Goal: Entertainment & Leisure: Consume media (video, audio)

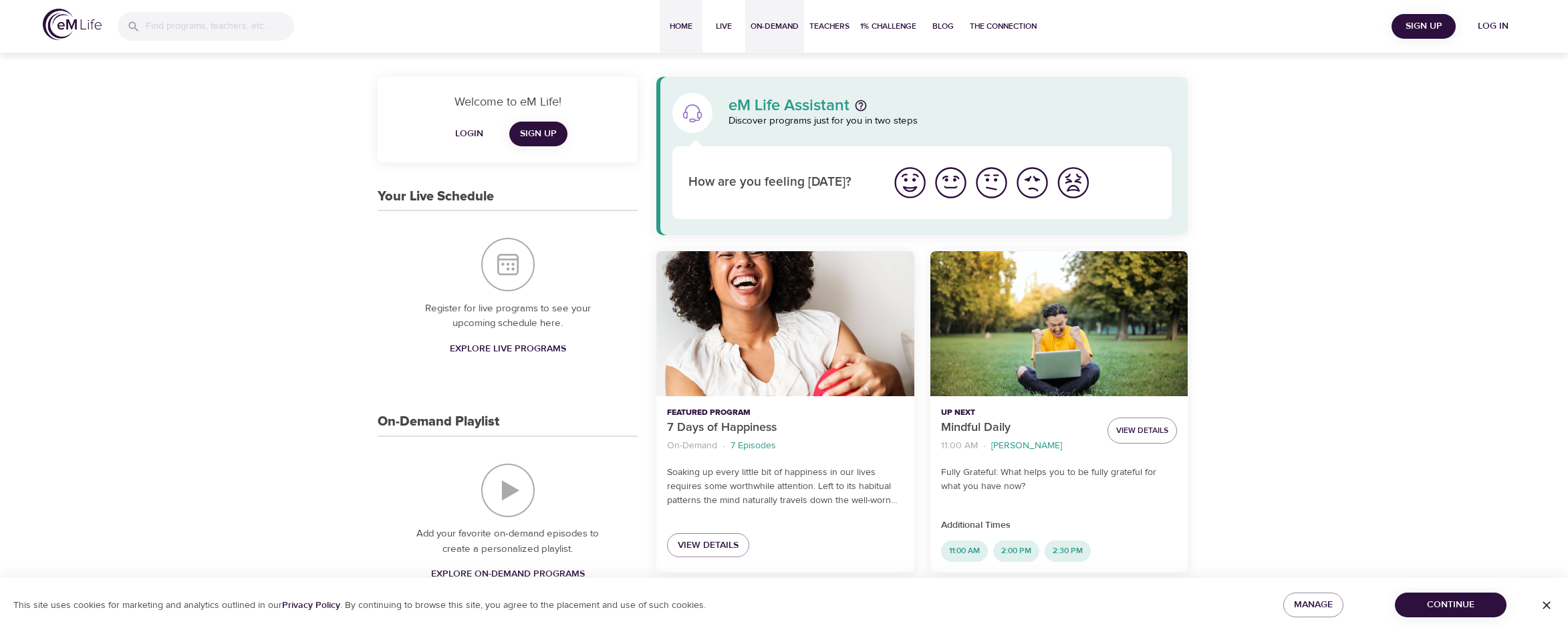
click at [760, 24] on span "On-Demand" at bounding box center [774, 26] width 48 height 14
select select "recent"
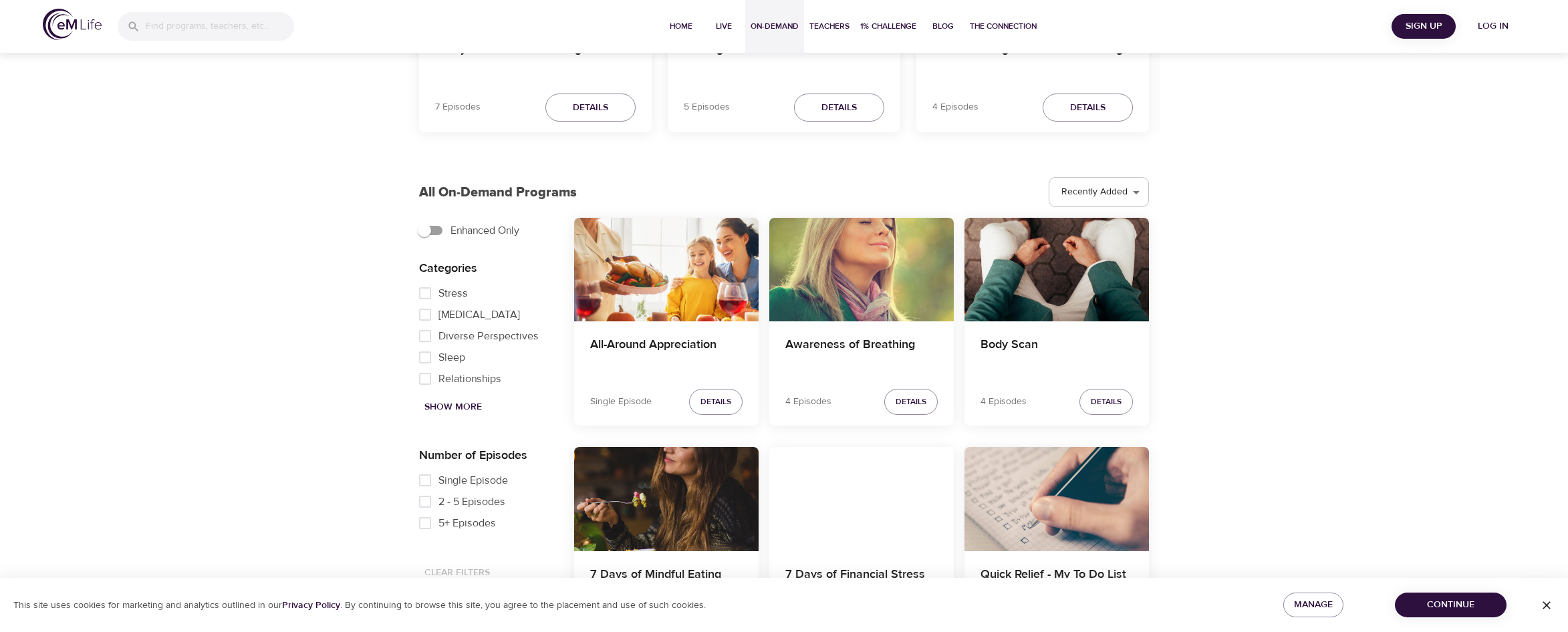
scroll to position [267, 0]
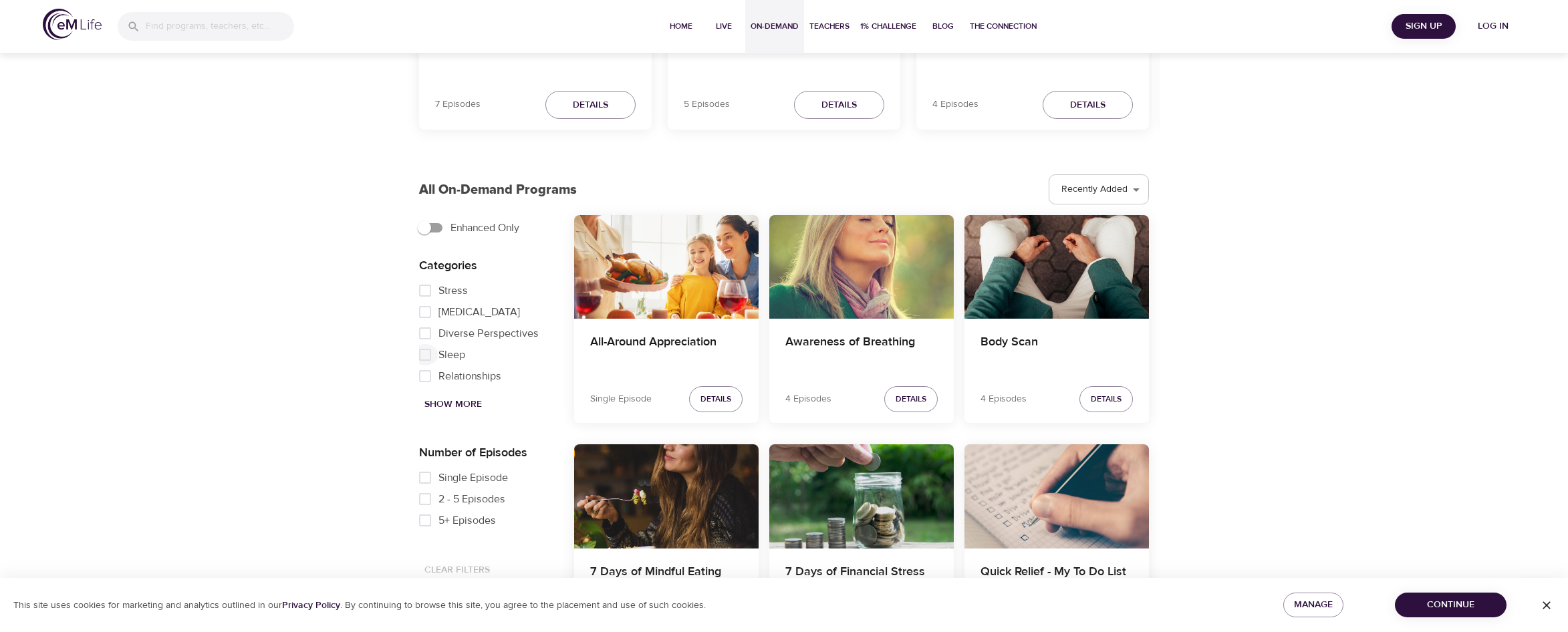
click at [438, 355] on input "Sleep" at bounding box center [425, 355] width 26 height 22
checkbox input "true"
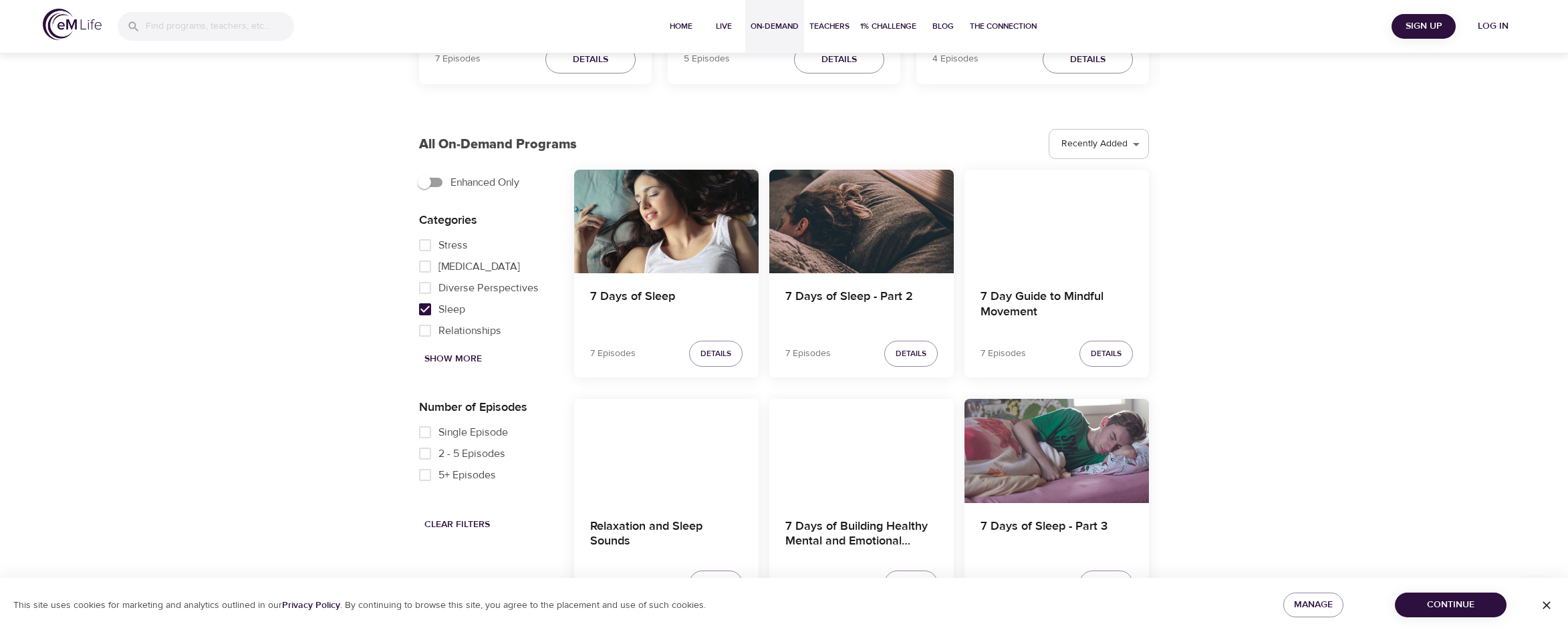
scroll to position [334, 0]
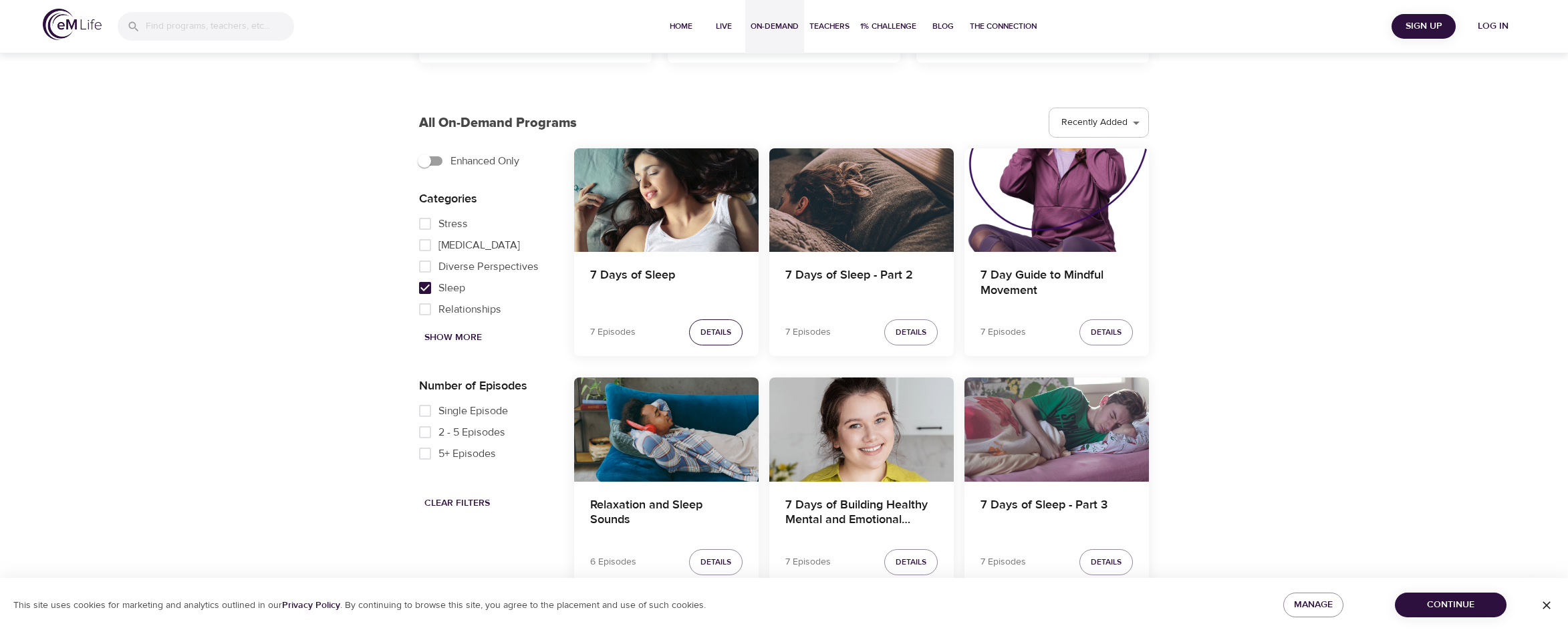
click at [725, 332] on span "Details" at bounding box center [716, 333] width 31 height 14
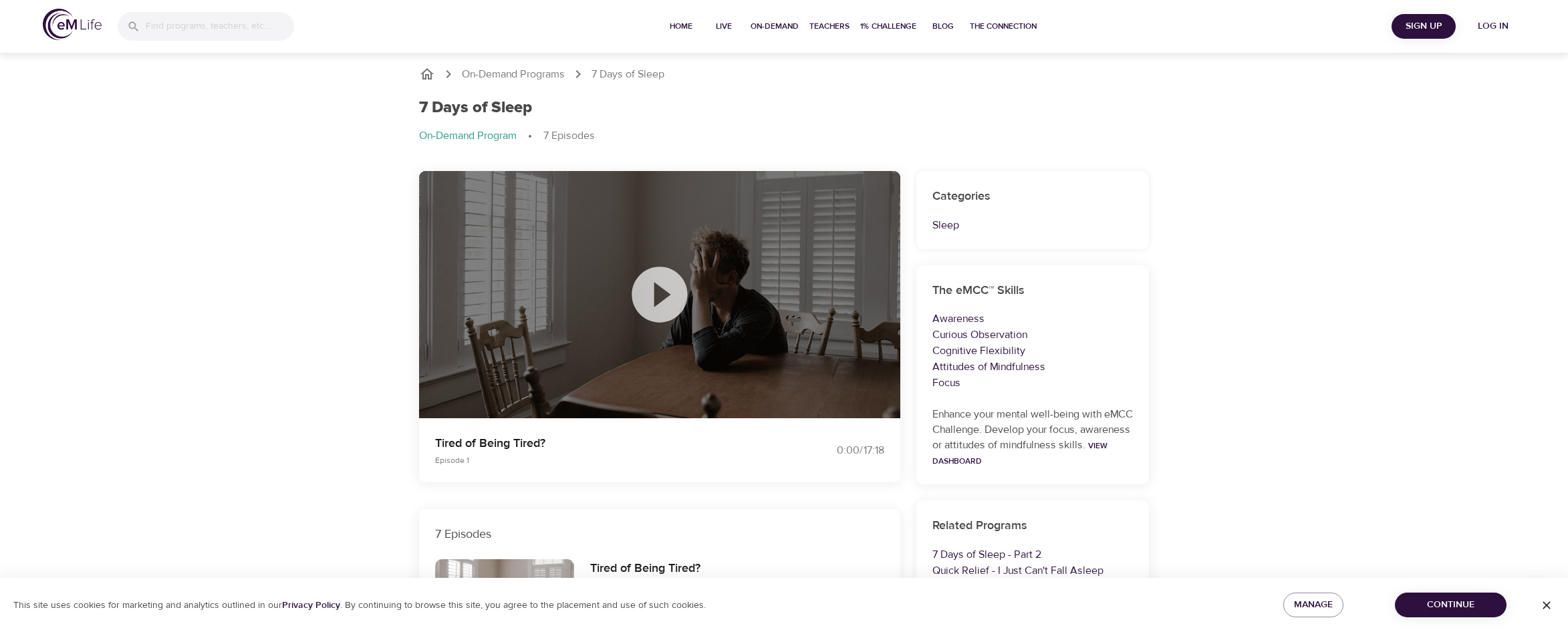
click at [658, 281] on icon at bounding box center [658, 294] width 55 height 55
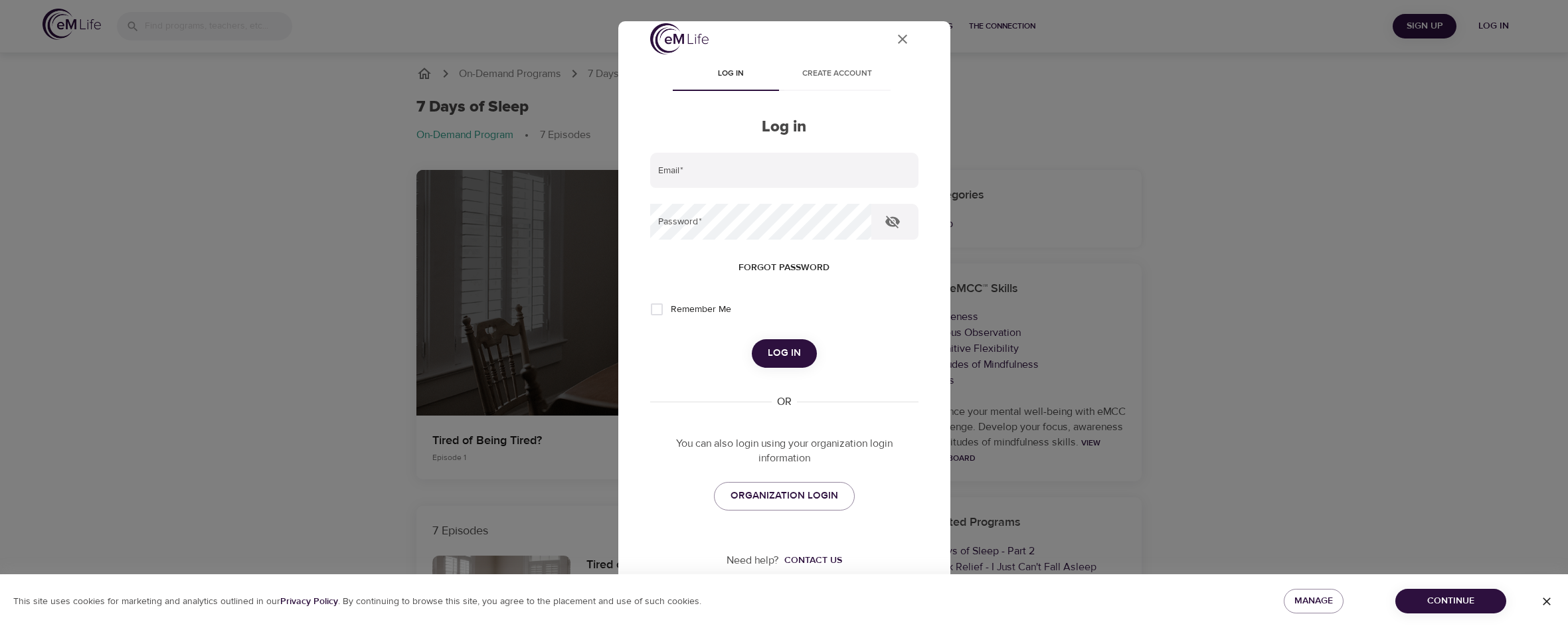
scroll to position [15, 0]
click at [786, 497] on span "ORGANIZATION LOGIN" at bounding box center [784, 493] width 107 height 17
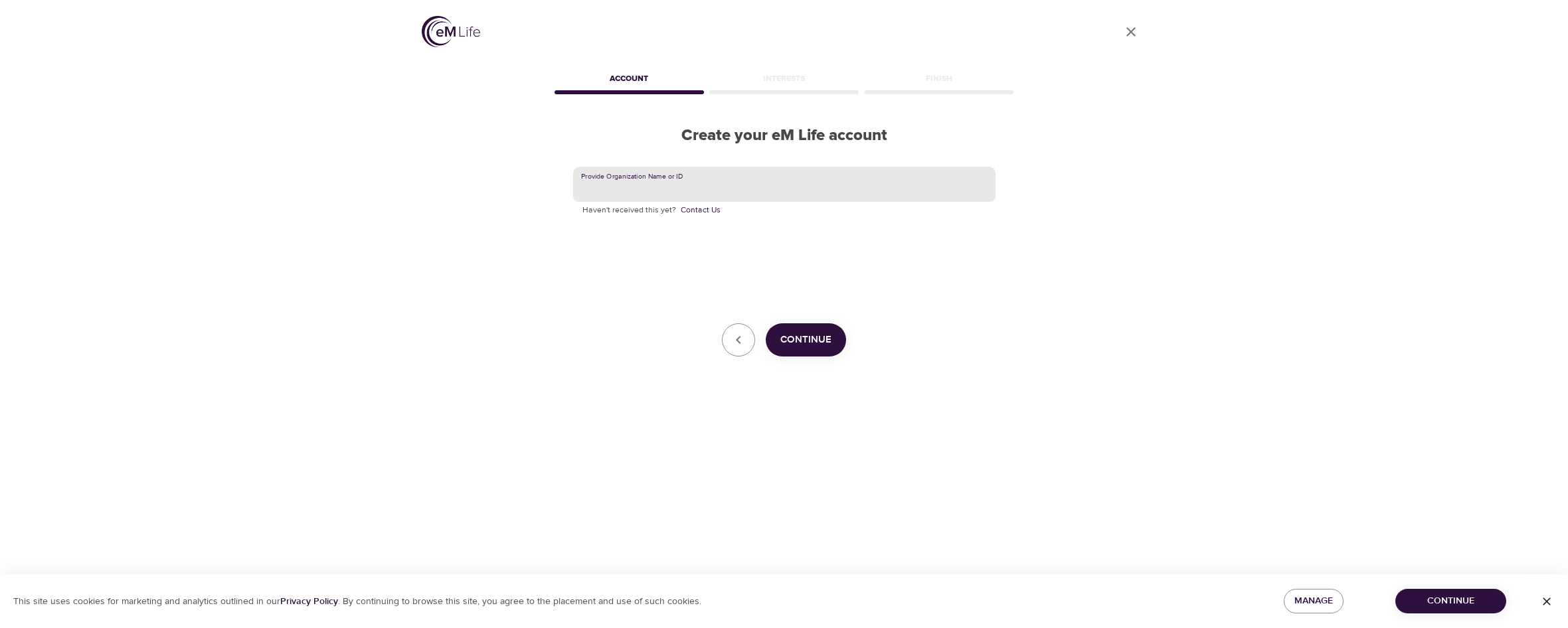
click at [805, 179] on input "text" at bounding box center [784, 185] width 423 height 36
type input "ConocoPhillips"
click at [829, 343] on span "Continue" at bounding box center [806, 340] width 51 height 17
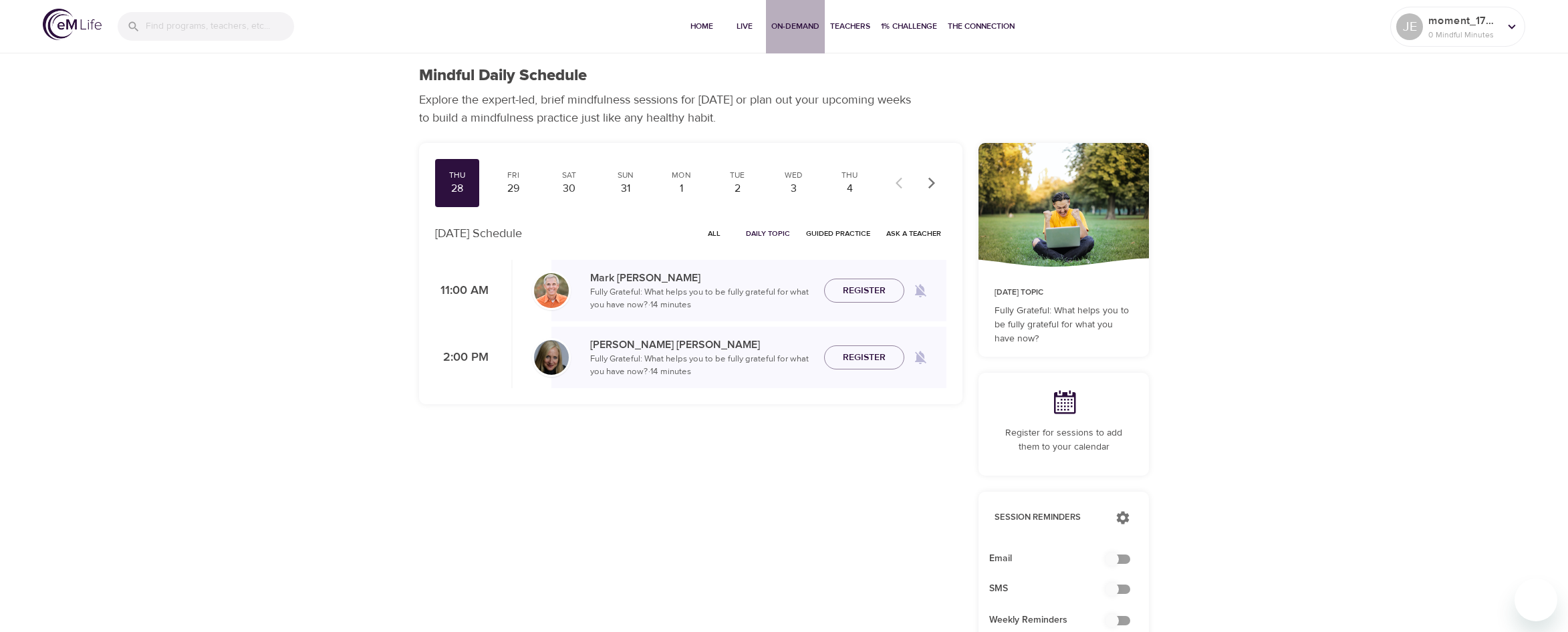
click at [778, 31] on span "On-Demand" at bounding box center [795, 26] width 48 height 14
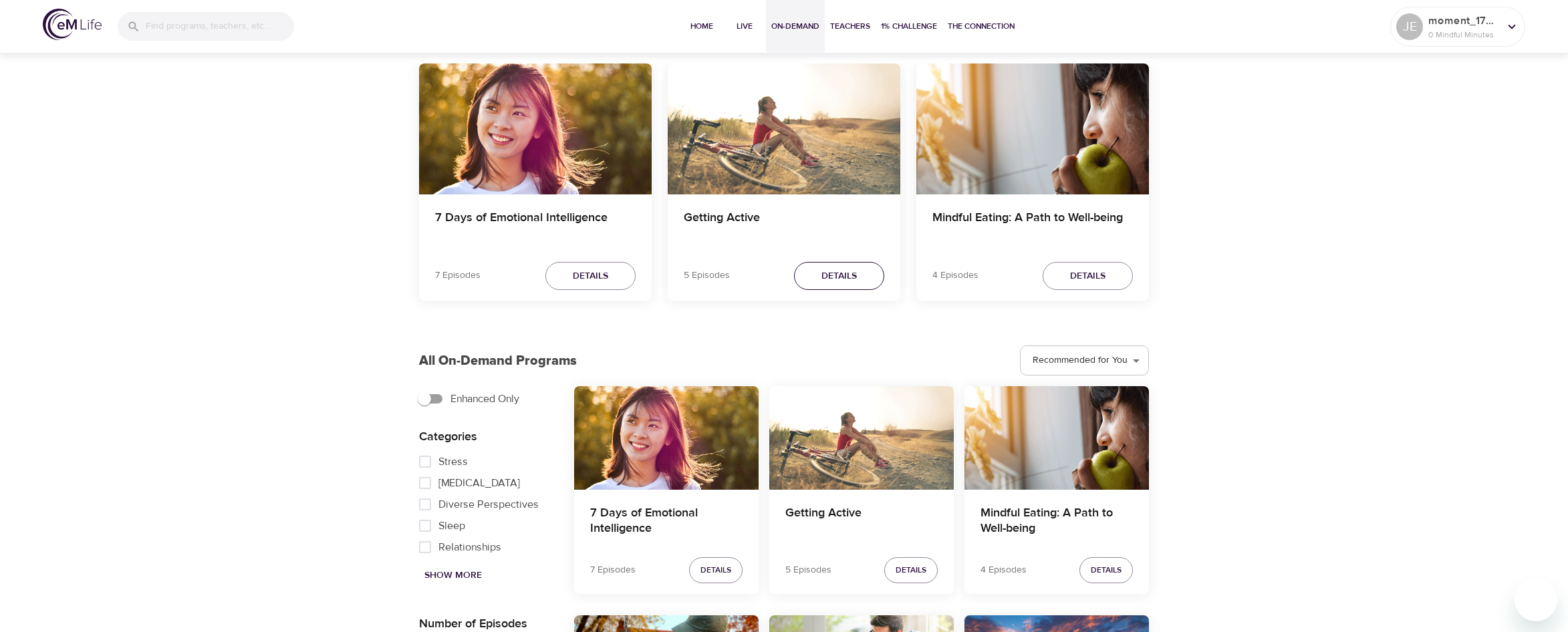
scroll to position [134, 0]
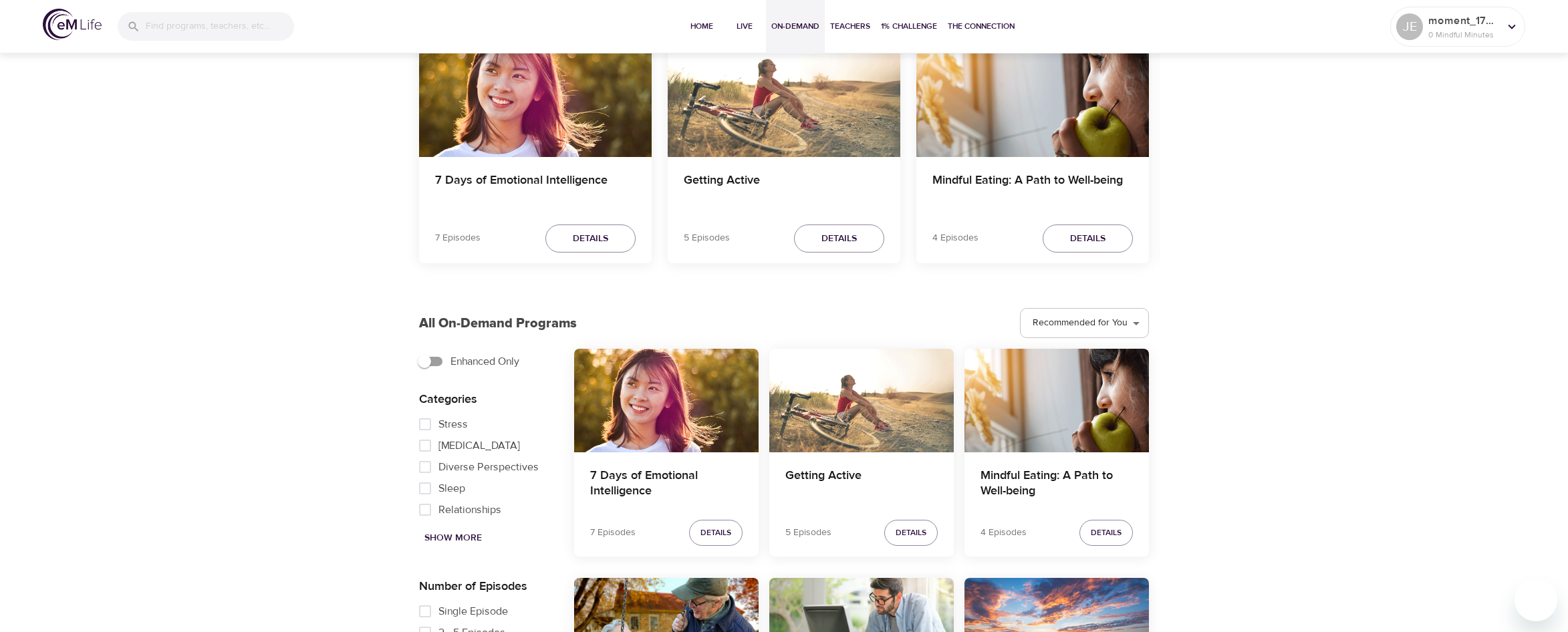
click at [455, 492] on span "Sleep" at bounding box center [452, 488] width 26 height 16
click at [438, 492] on input "Sleep" at bounding box center [425, 489] width 26 height 22
checkbox input "true"
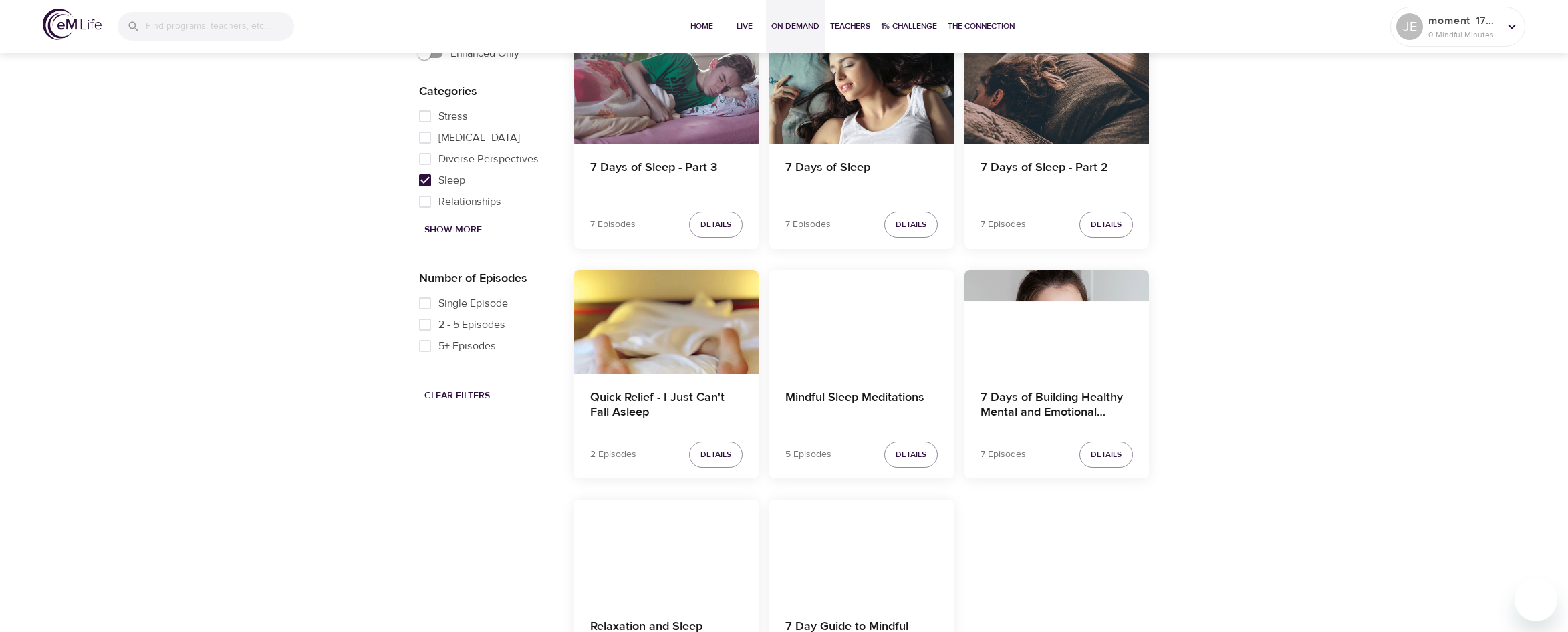
scroll to position [468, 0]
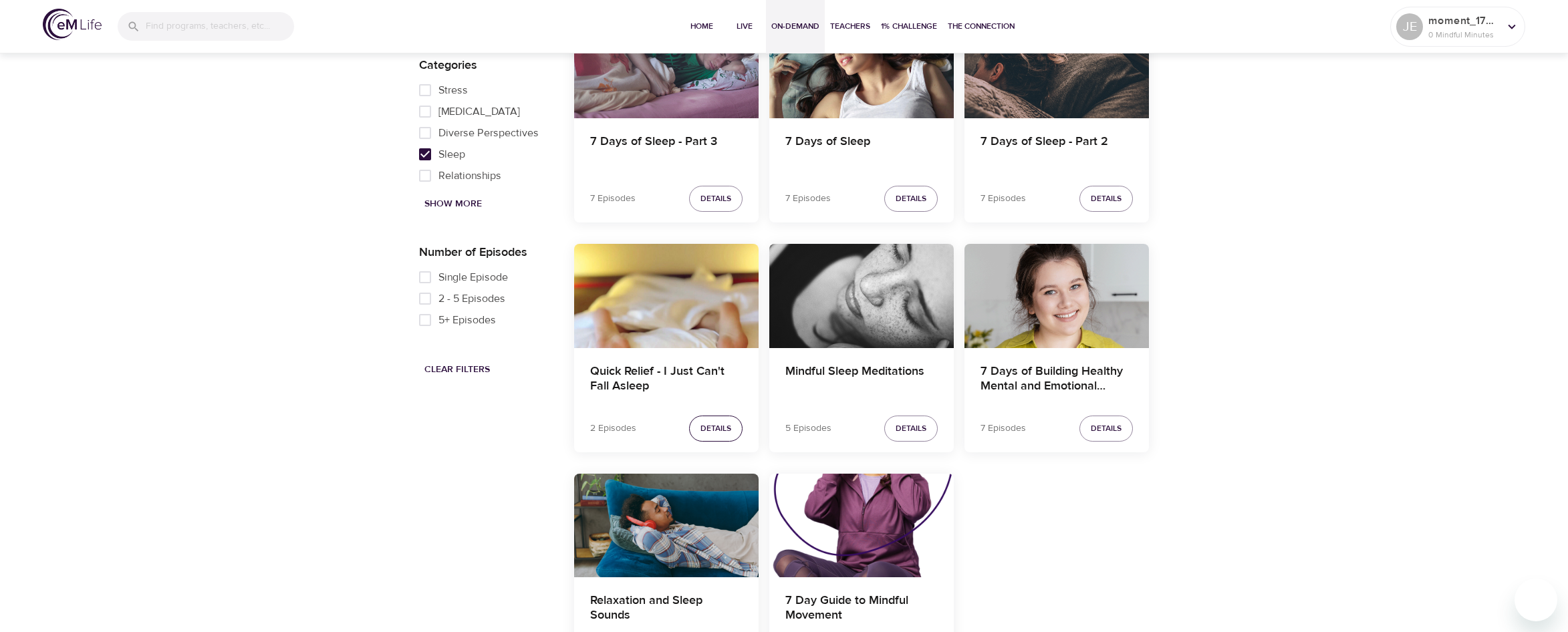
click at [711, 428] on span "Details" at bounding box center [716, 428] width 31 height 14
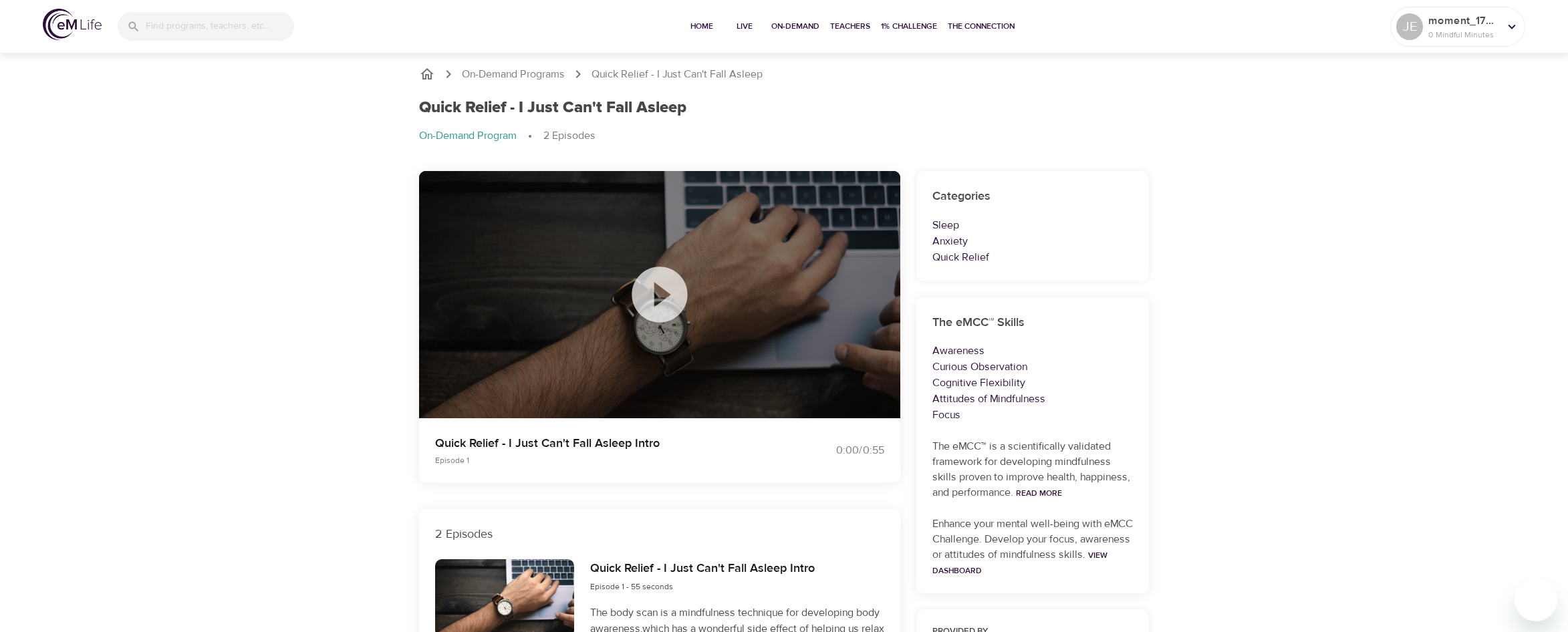
click at [674, 306] on icon at bounding box center [658, 294] width 55 height 55
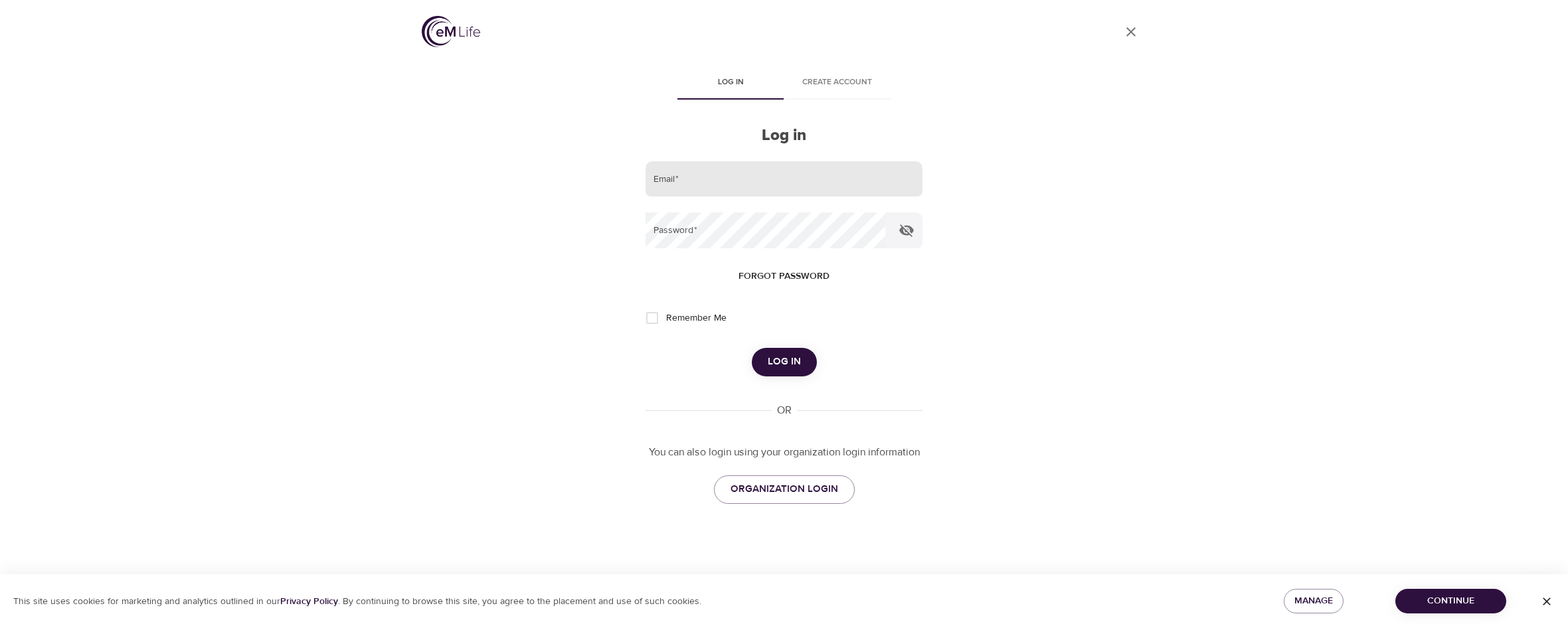
click at [743, 186] on input "email" at bounding box center [784, 179] width 277 height 36
type input "jeremy.england@conocophillips.com"
click at [752, 348] on button "Log in" at bounding box center [784, 362] width 65 height 28
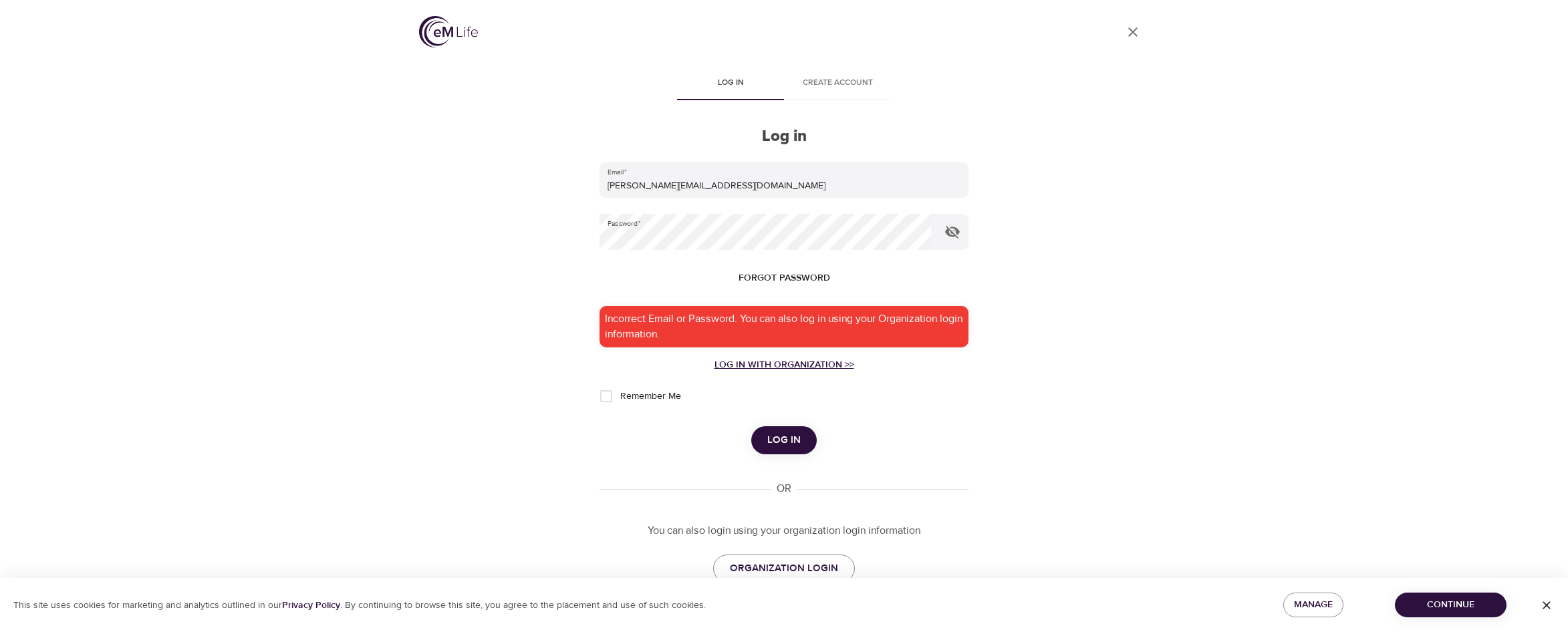
click at [812, 359] on div "Log in with Organization >>" at bounding box center [784, 365] width 369 height 13
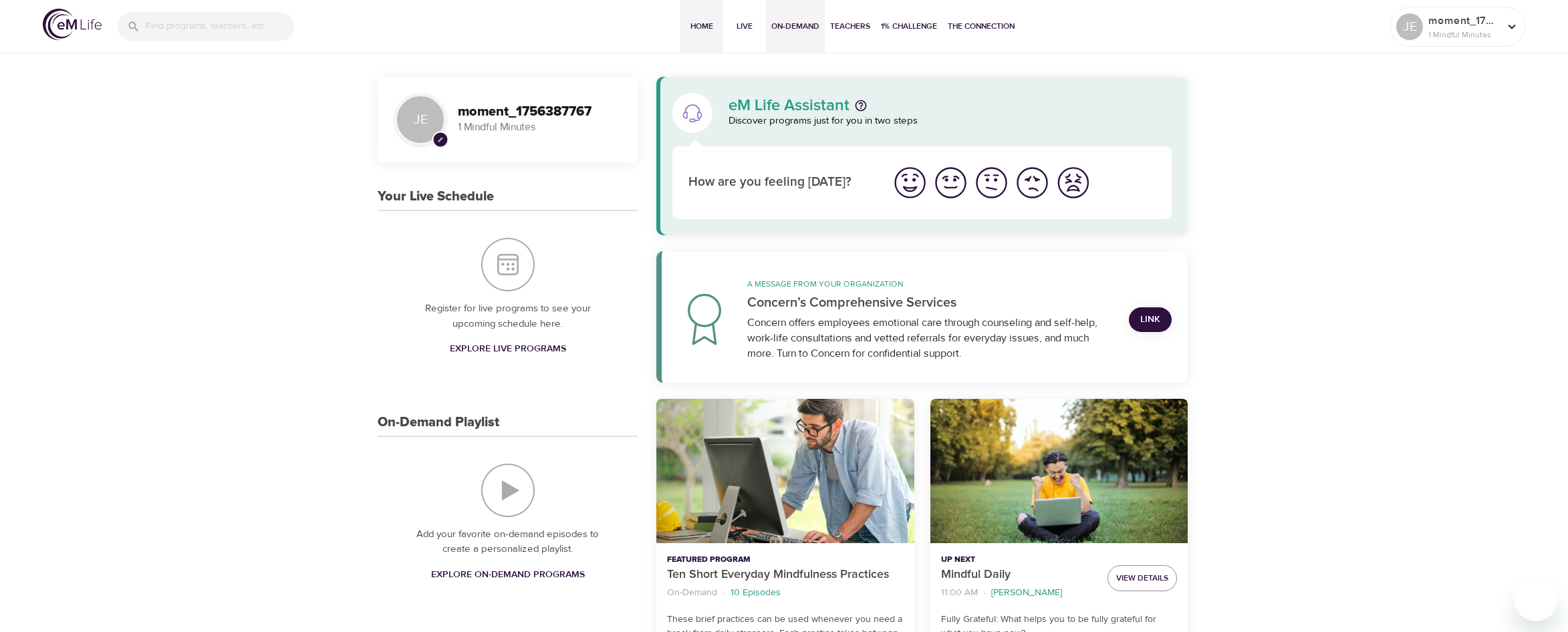
click at [788, 22] on span "On-Demand" at bounding box center [795, 26] width 48 height 14
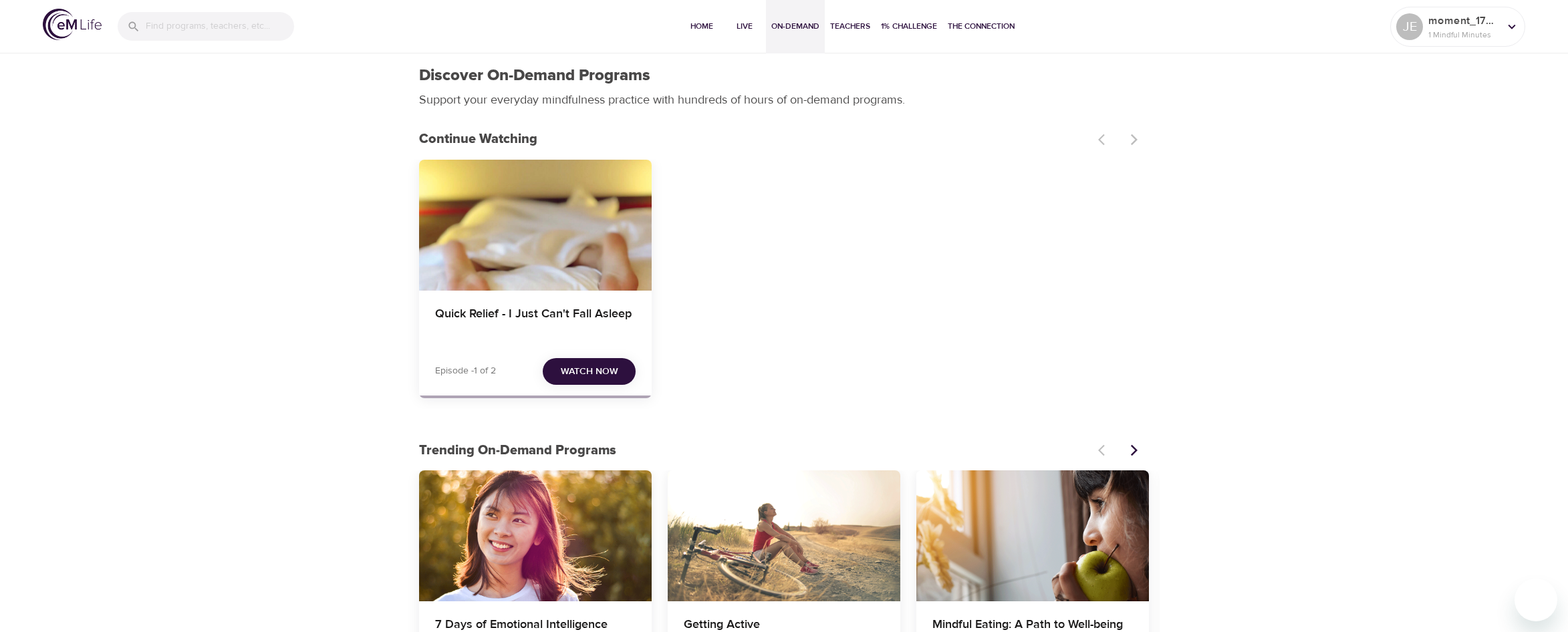
click at [594, 374] on span "Watch Now" at bounding box center [589, 372] width 58 height 16
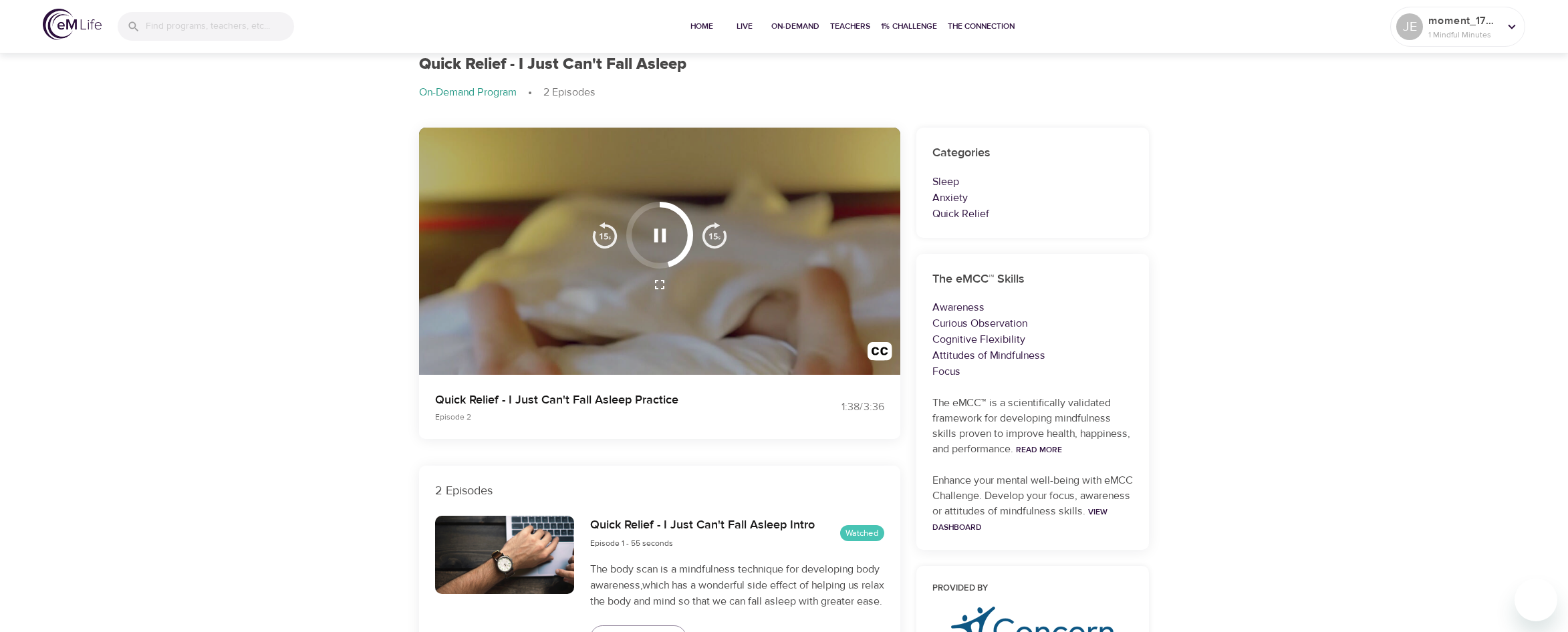
scroll to position [67, 0]
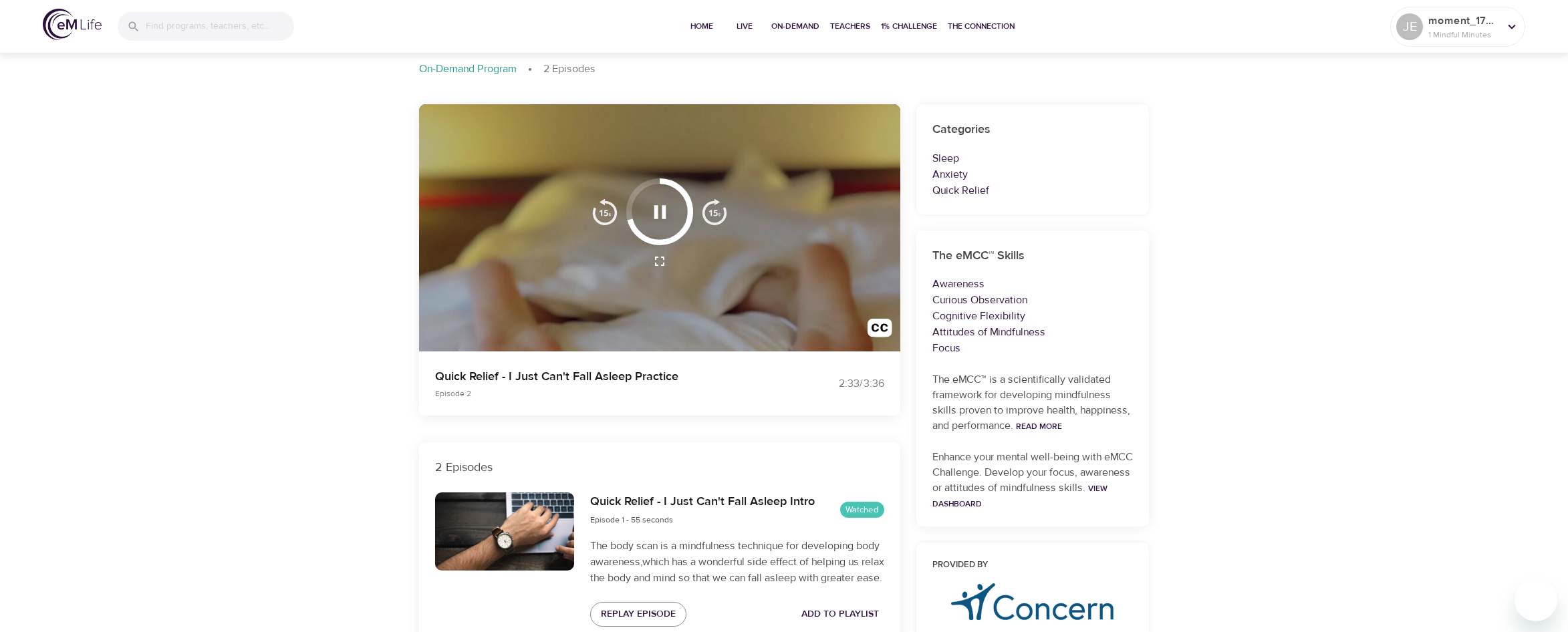
click at [658, 209] on icon "button" at bounding box center [659, 211] width 12 height 13
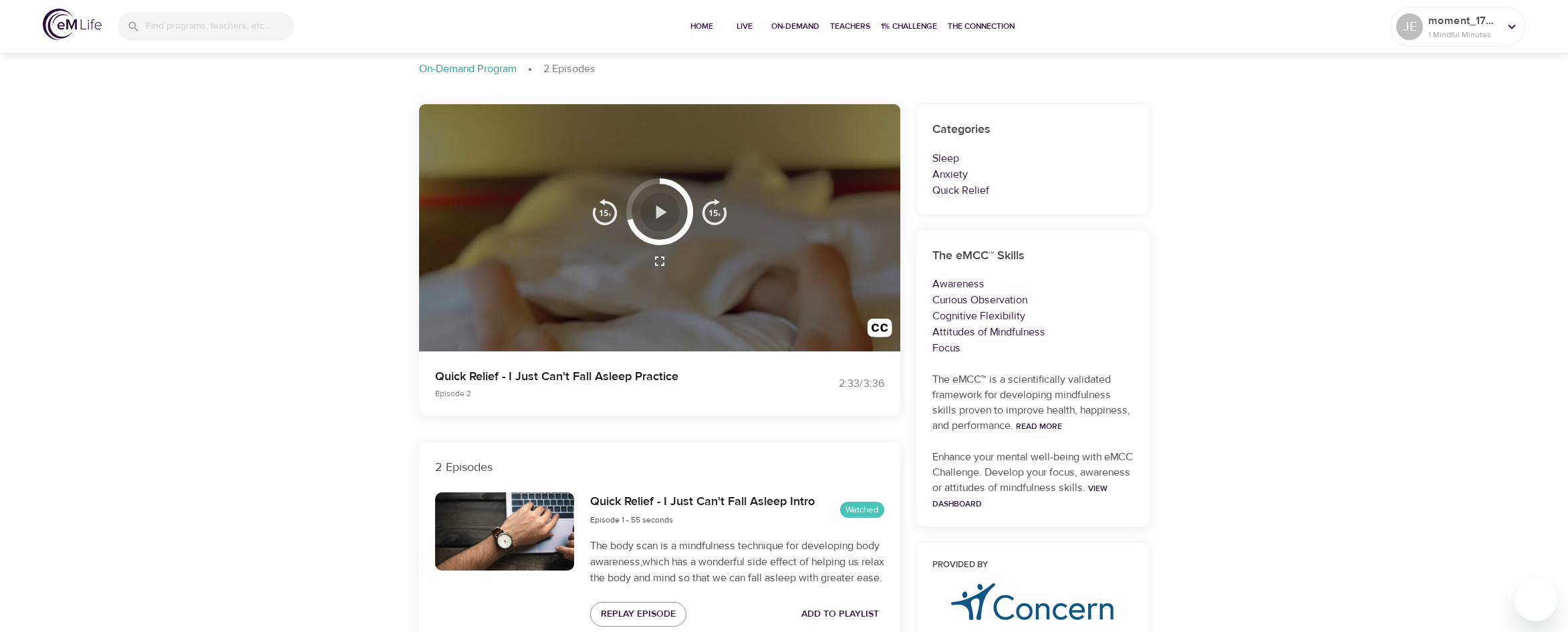
click at [642, 208] on button "button" at bounding box center [660, 212] width 40 height 40
click at [654, 211] on icon "button" at bounding box center [660, 212] width 23 height 23
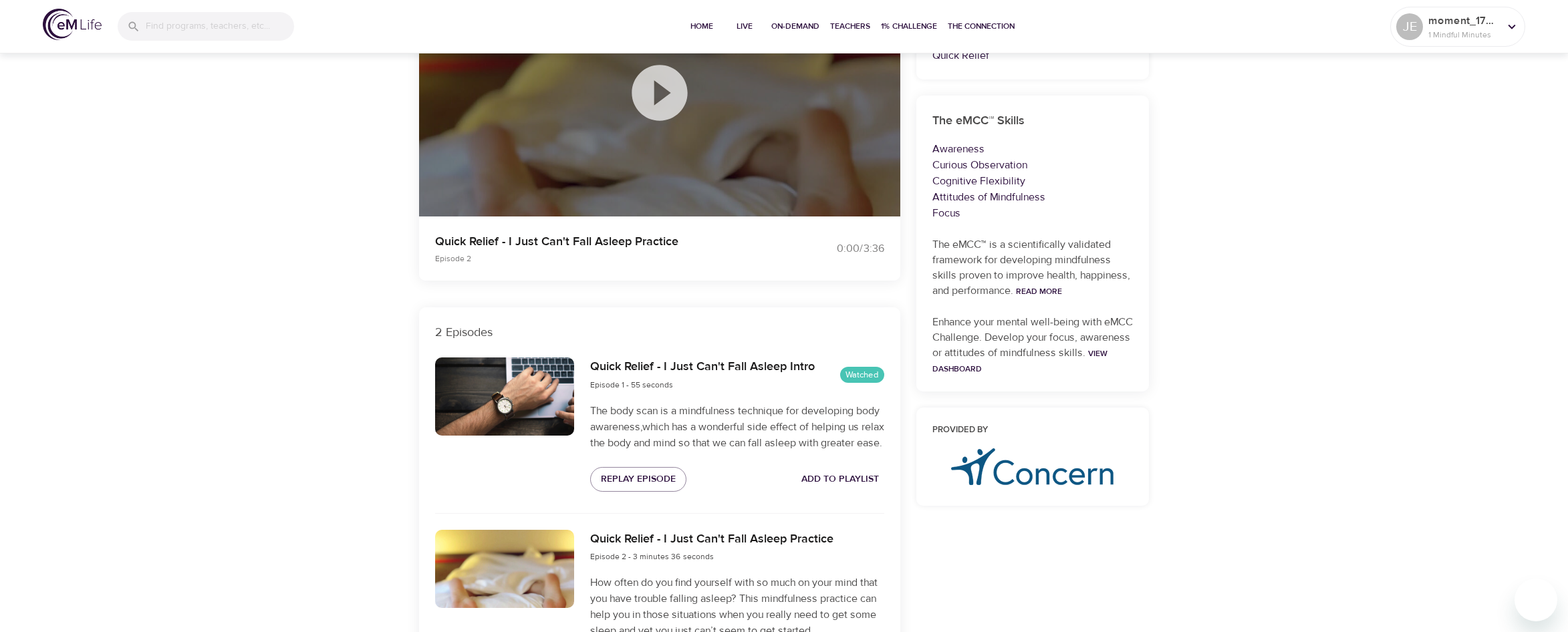
scroll to position [0, 0]
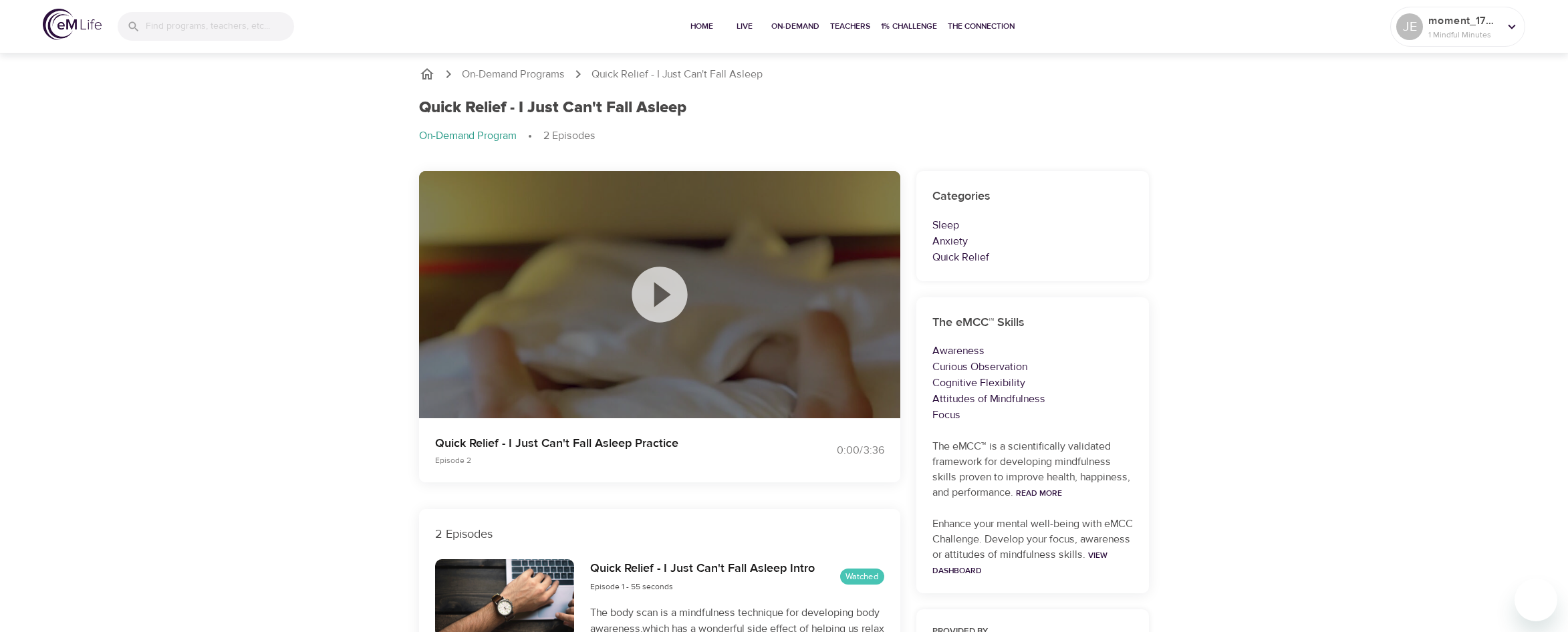
click at [729, 455] on p "Episode 2" at bounding box center [602, 460] width 333 height 12
click at [674, 321] on icon at bounding box center [660, 295] width 67 height 67
click at [490, 135] on p "On-Demand Program" at bounding box center [468, 136] width 98 height 16
drag, startPoint x: 700, startPoint y: 73, endPoint x: 625, endPoint y: 75, distance: 75.0
click at [675, 76] on p "Quick Relief - I Just Can't Fall Asleep" at bounding box center [677, 75] width 171 height 16
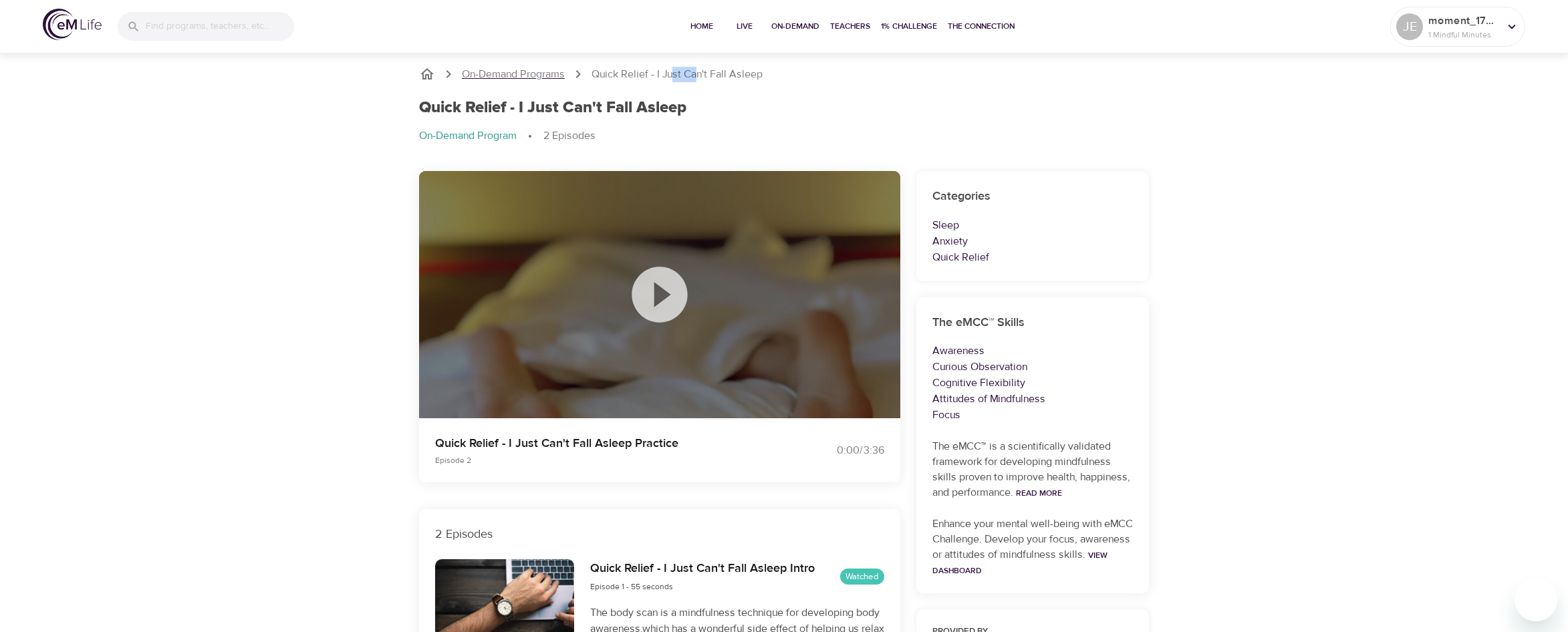
drag, startPoint x: 615, startPoint y: 75, endPoint x: 531, endPoint y: 74, distance: 84.0
click at [531, 74] on p "On-Demand Programs" at bounding box center [513, 75] width 103 height 16
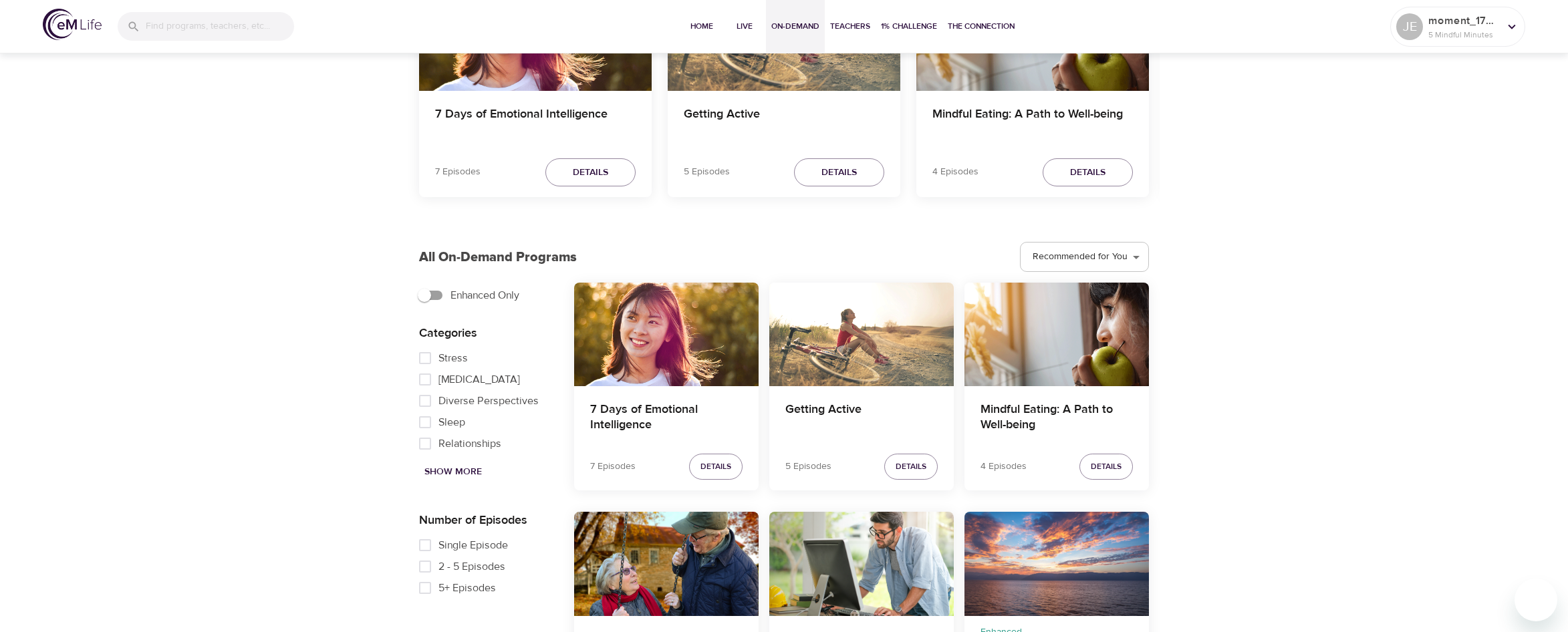
scroll to position [201, 0]
click at [449, 419] on span "Sleep" at bounding box center [452, 421] width 26 height 16
click at [438, 419] on input "Sleep" at bounding box center [425, 422] width 26 height 22
checkbox input "true"
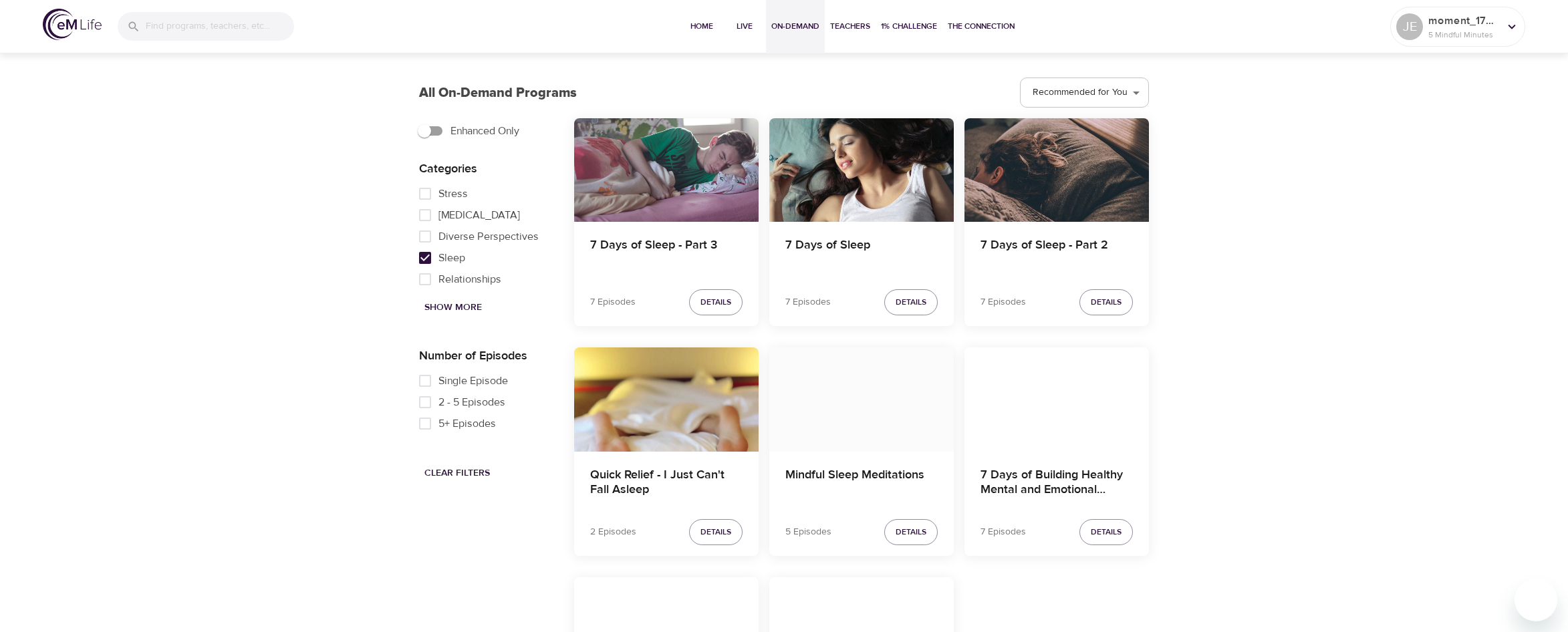
scroll to position [401, 0]
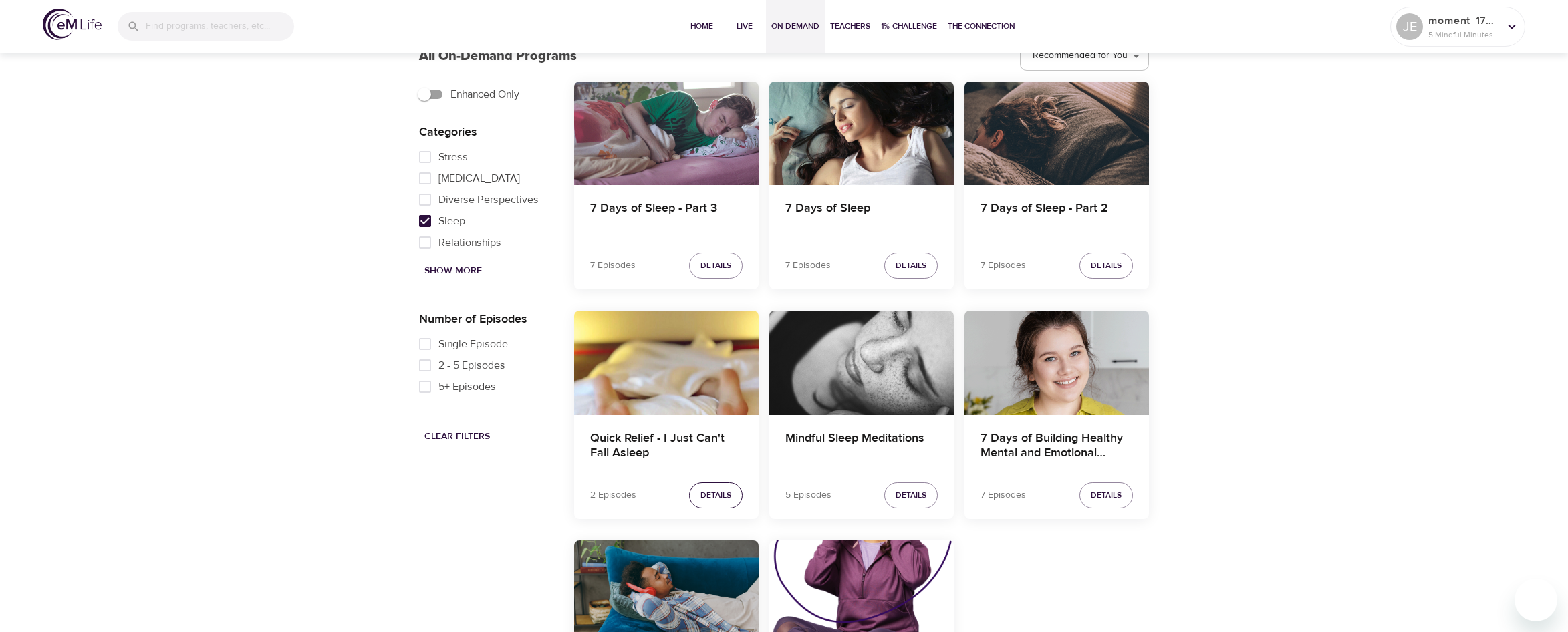
click at [712, 498] on span "Details" at bounding box center [716, 495] width 31 height 14
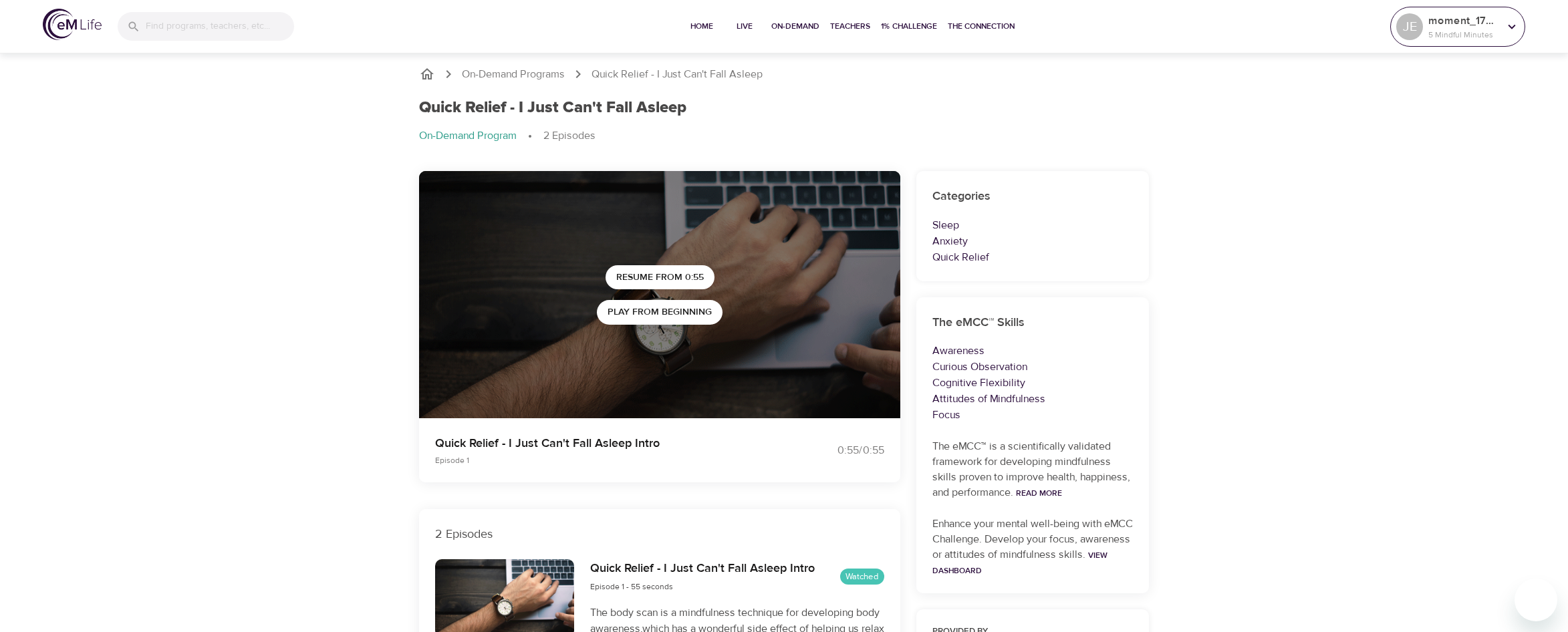
click at [1514, 33] on icon at bounding box center [1511, 26] width 15 height 15
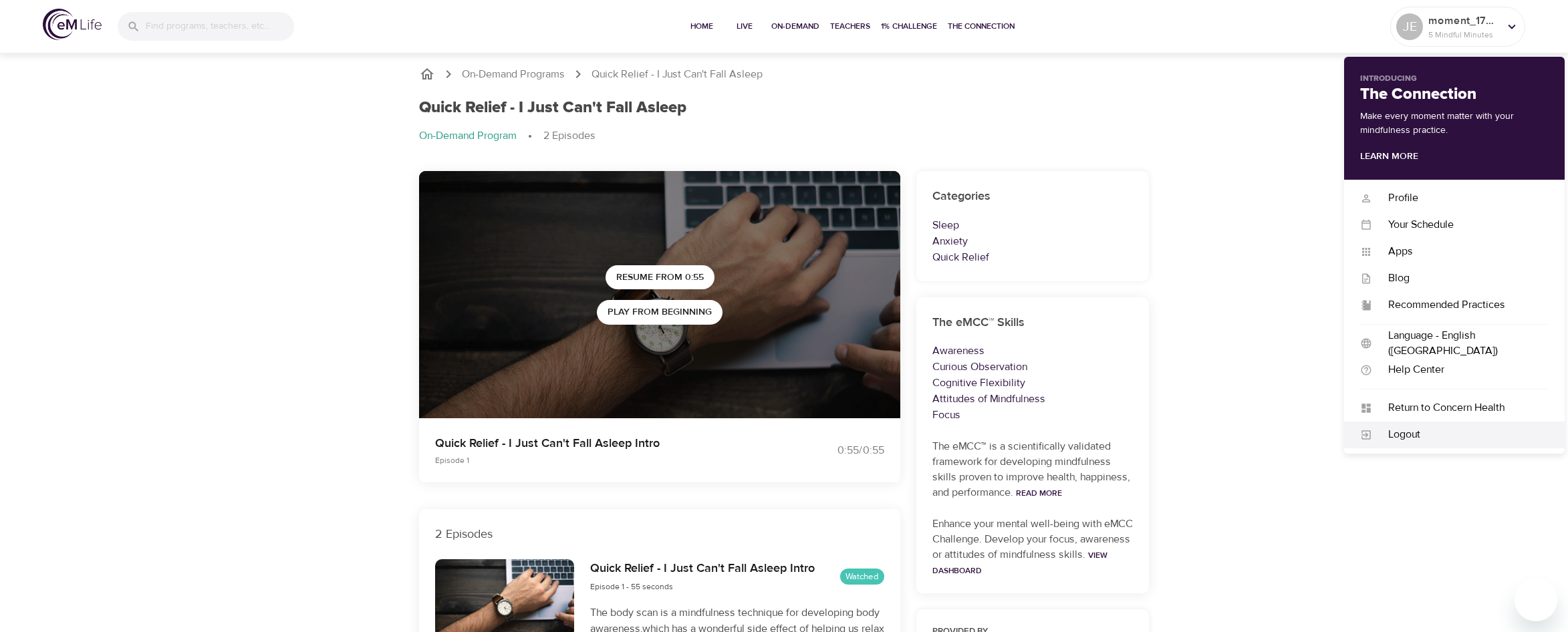
click at [1411, 438] on div "Logout" at bounding box center [1460, 435] width 176 height 16
